Goal: Use online tool/utility: Utilize a website feature to perform a specific function

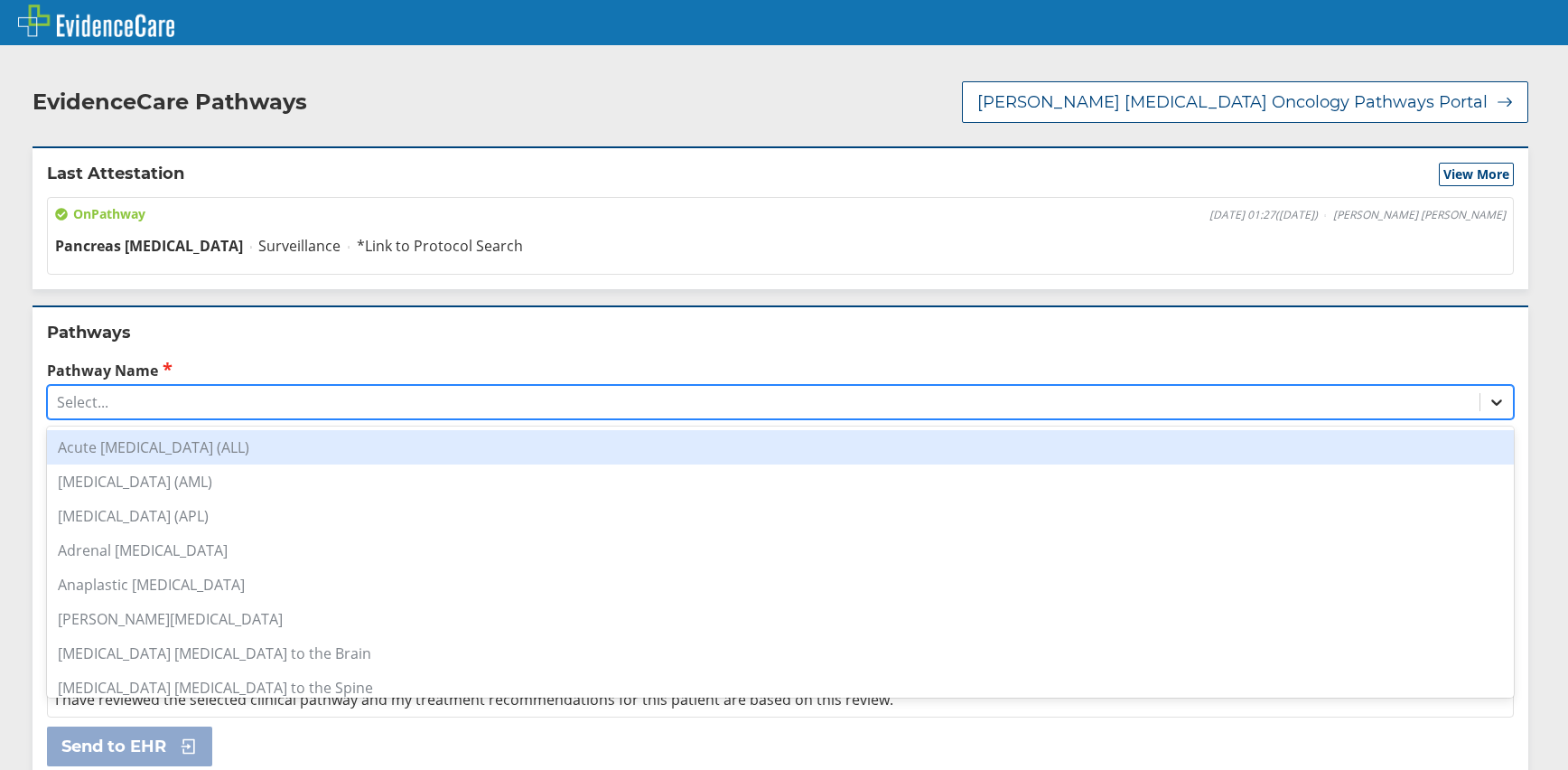
click at [1488, 399] on icon at bounding box center [1497, 402] width 18 height 18
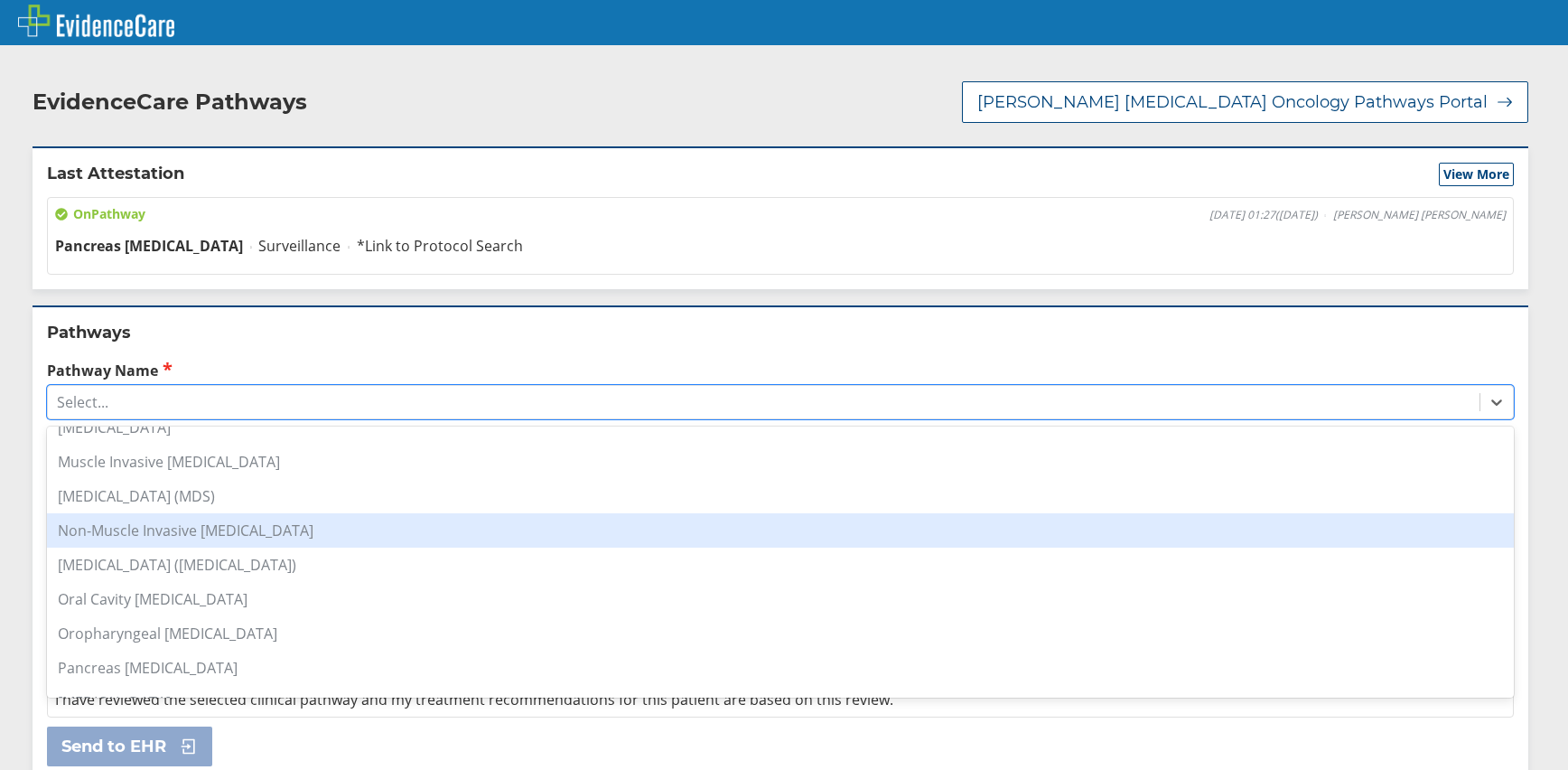
scroll to position [1264, 0]
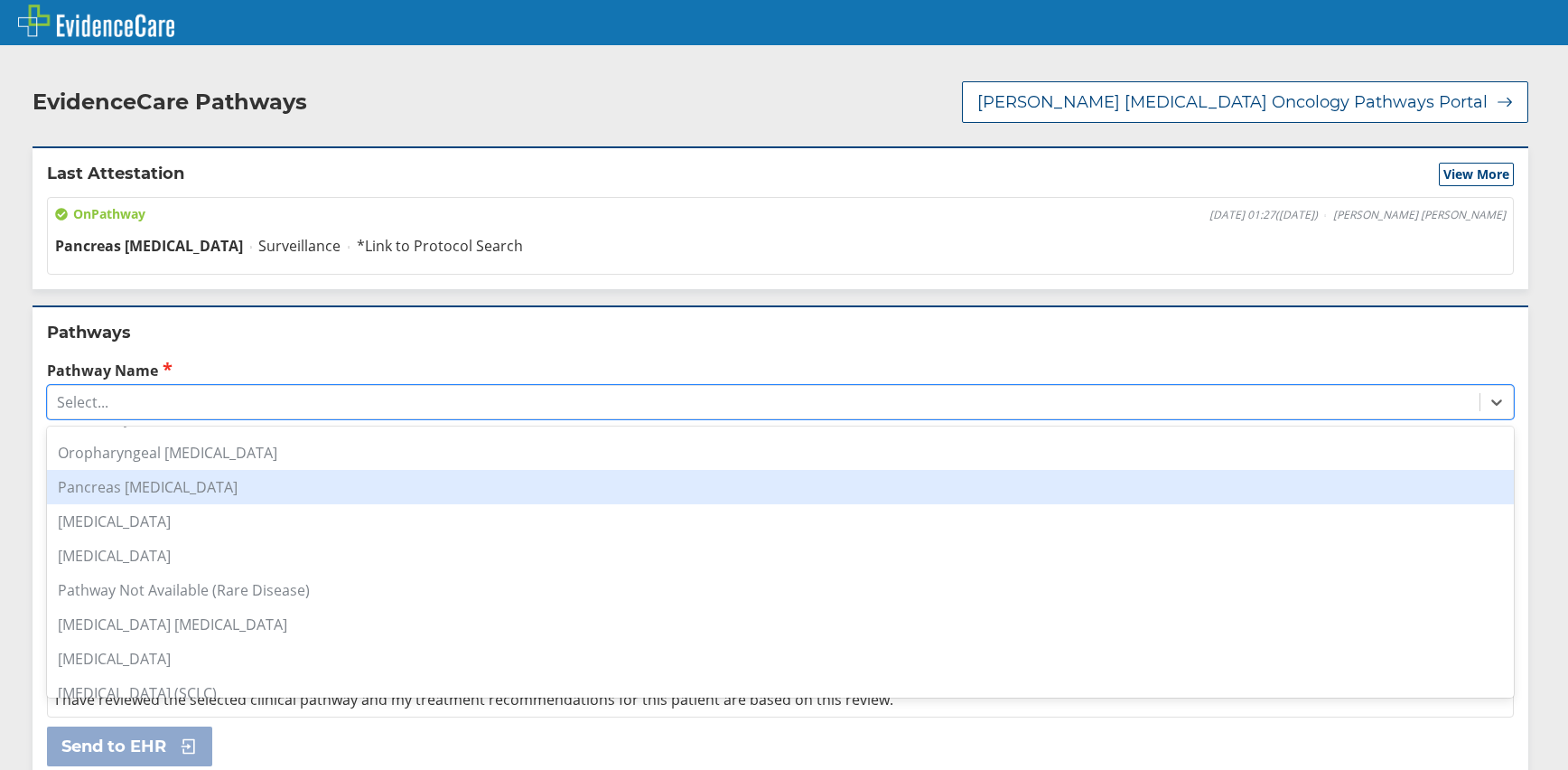
click at [163, 502] on div "Pancreas [MEDICAL_DATA]" at bounding box center [781, 487] width 1467 height 35
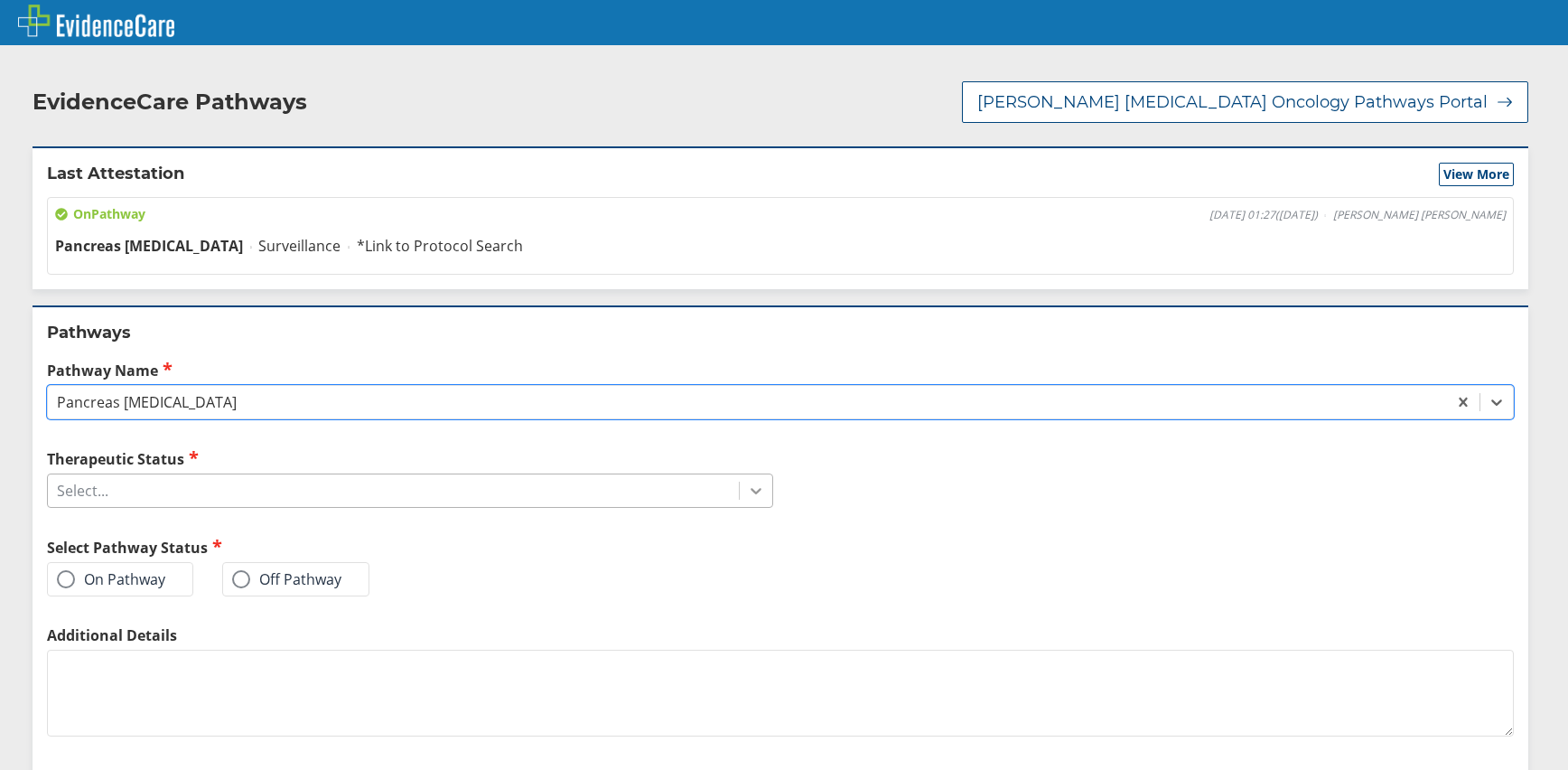
click at [747, 493] on icon at bounding box center [756, 490] width 18 height 18
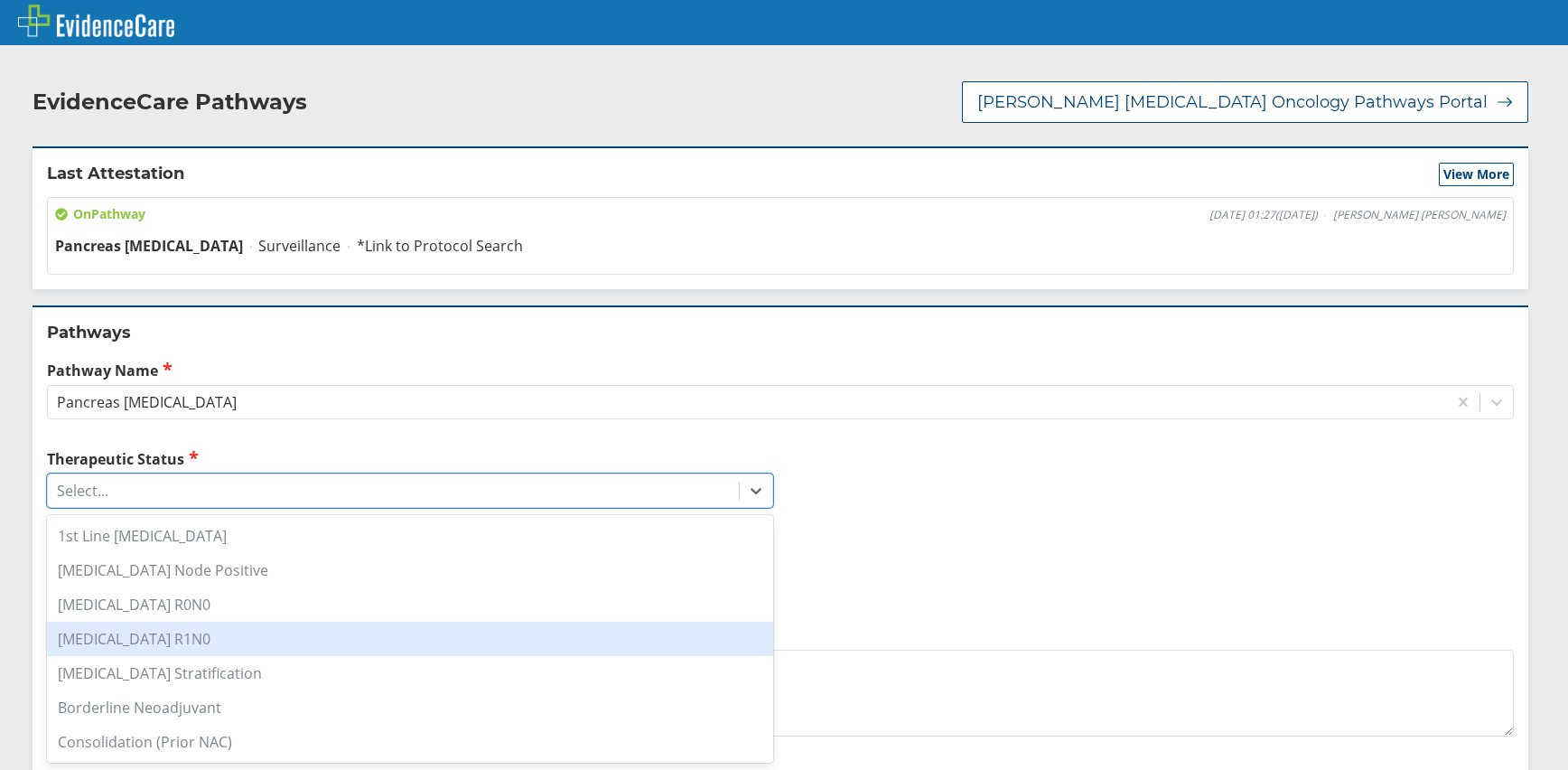
scroll to position [240, 0]
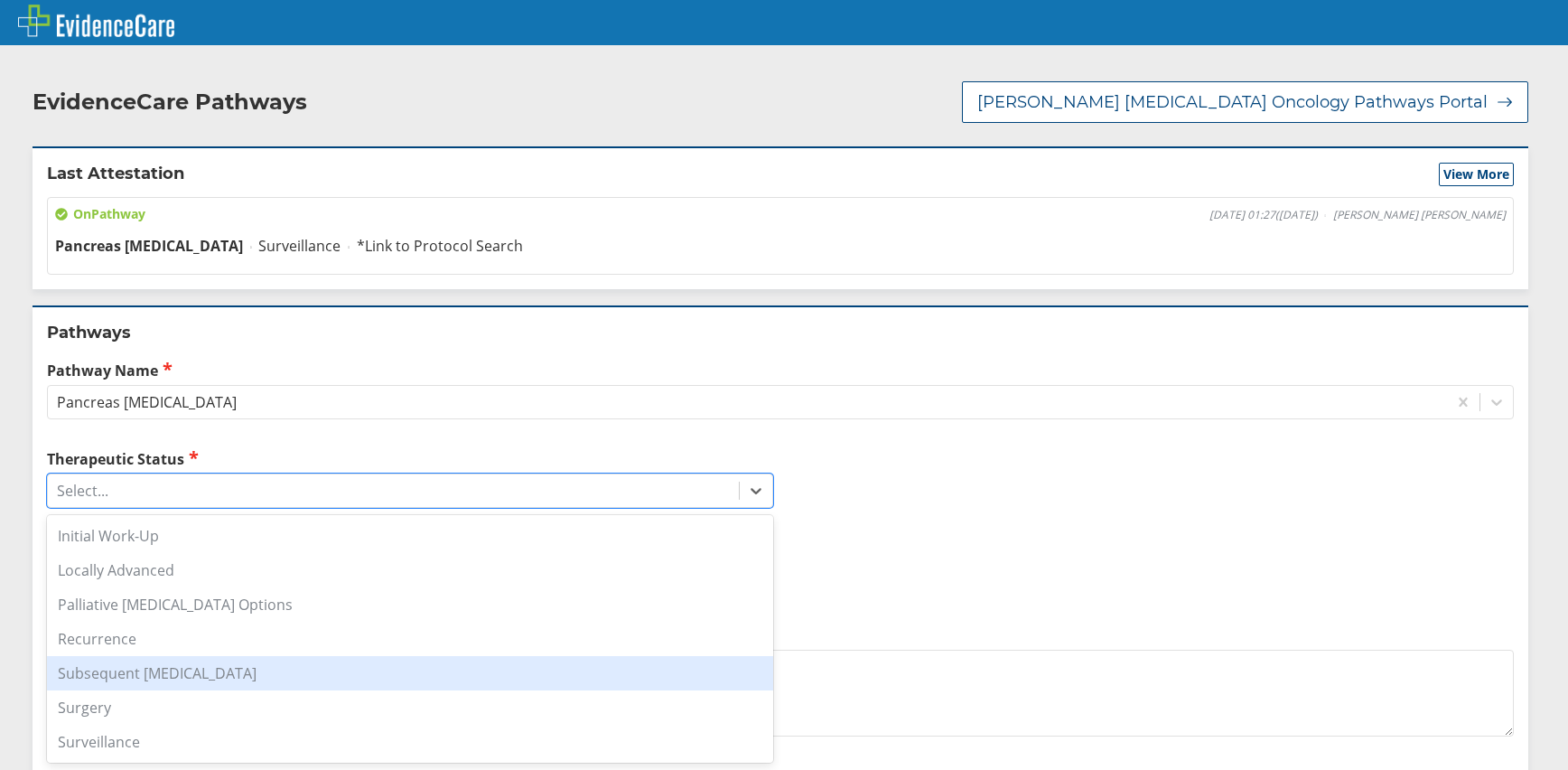
click at [232, 682] on div "Subsequent [MEDICAL_DATA]" at bounding box center [410, 673] width 726 height 35
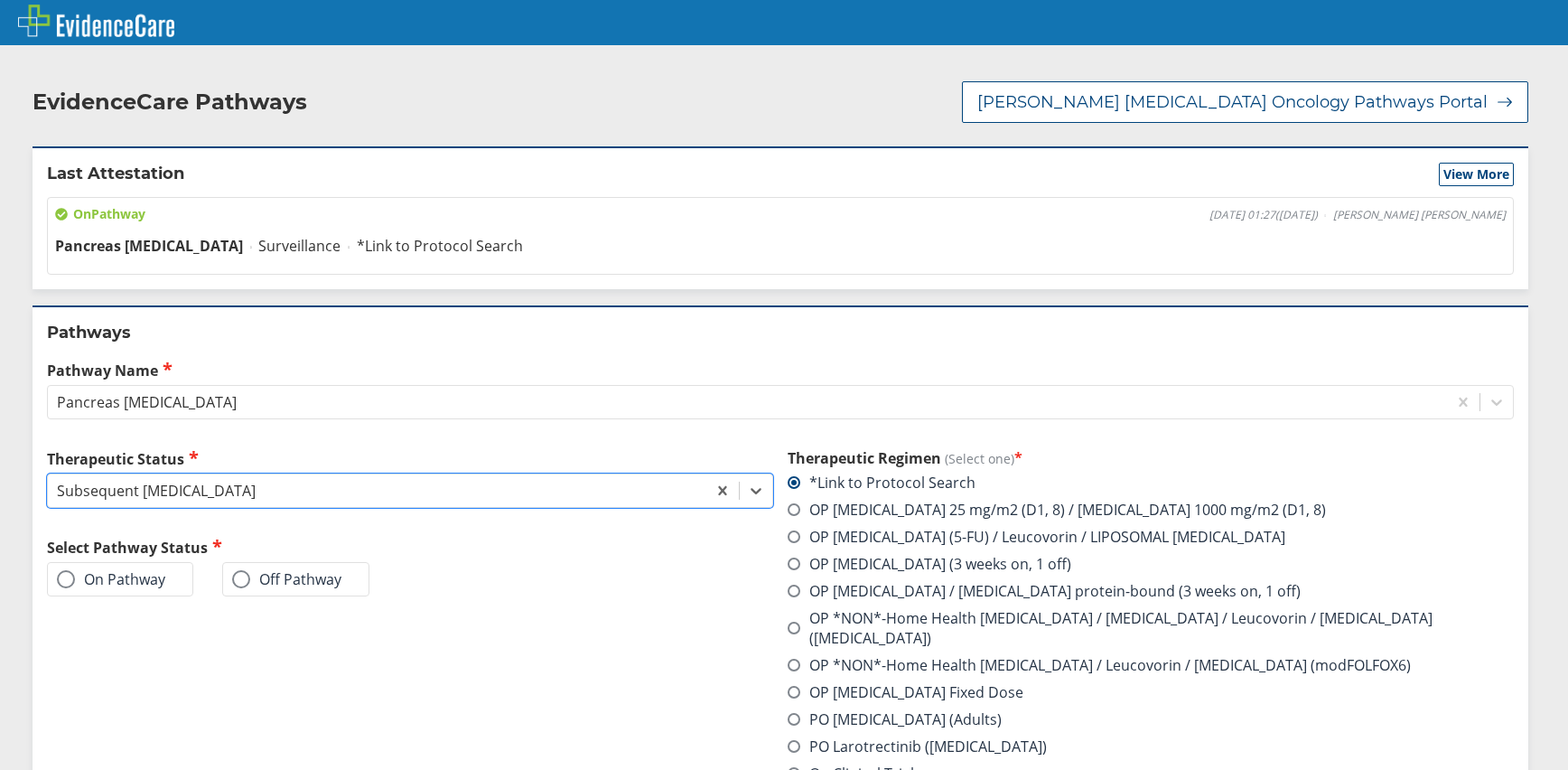
click at [65, 587] on span at bounding box center [65, 579] width 18 height 18
click at [0, 0] on input "On Pathway" at bounding box center [0, 0] width 0 height 0
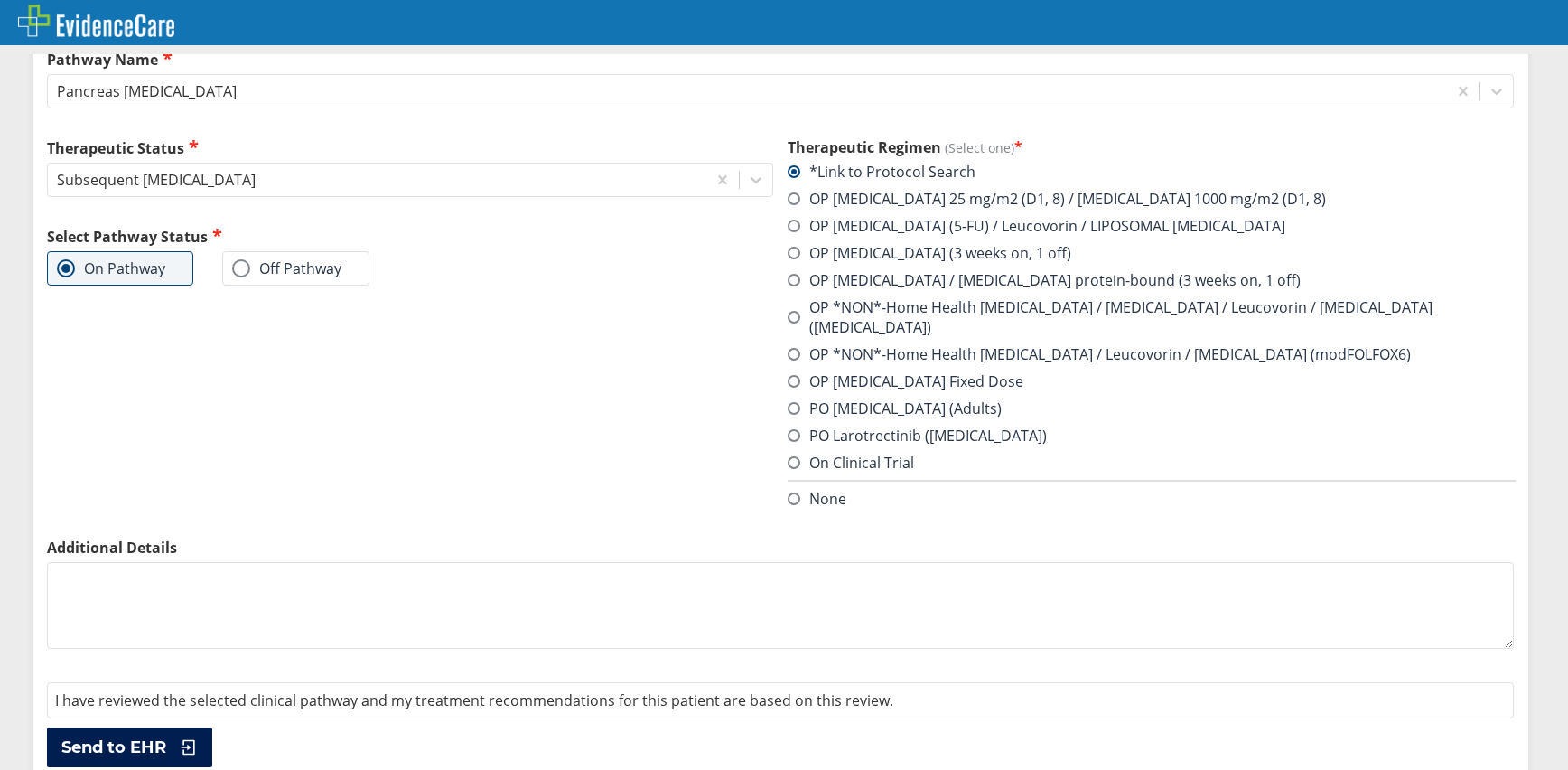
click at [132, 736] on span "Send to EHR" at bounding box center [113, 747] width 105 height 22
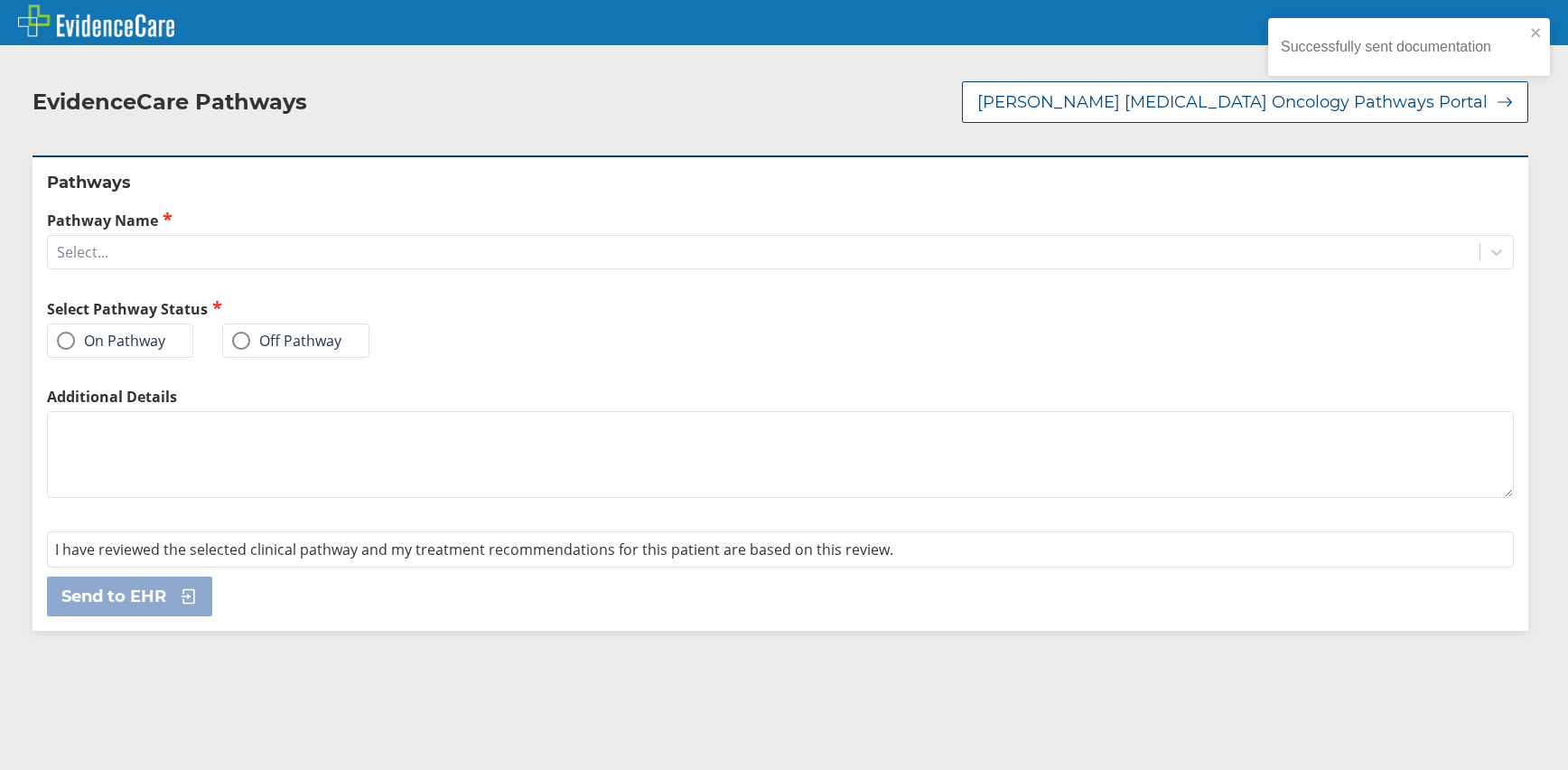
scroll to position [0, 0]
